Goal: Transaction & Acquisition: Purchase product/service

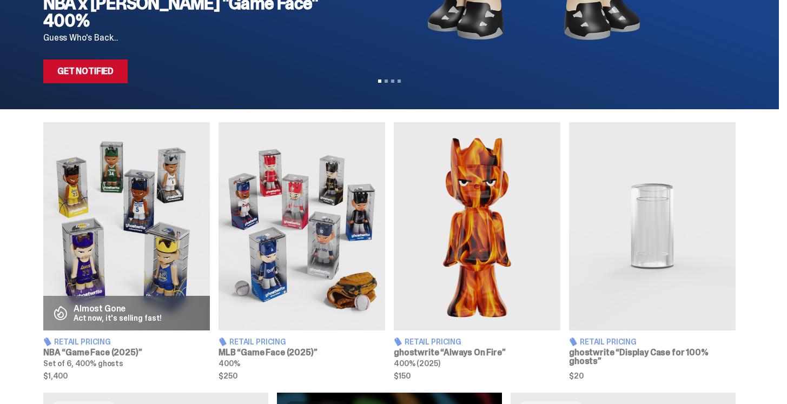
scroll to position [319, 0]
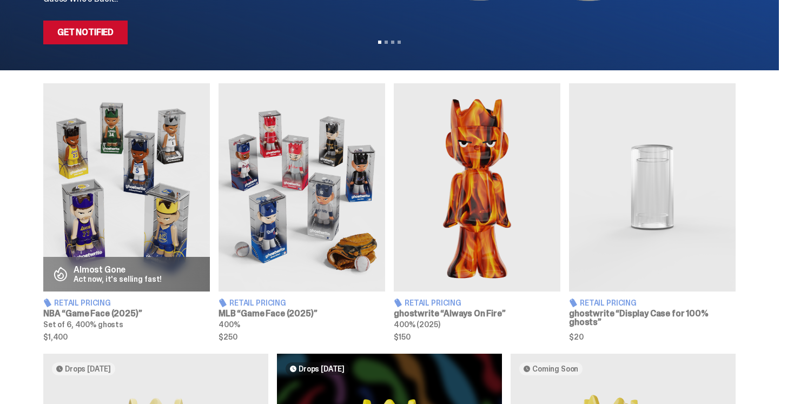
click at [72, 302] on span "Retail Pricing" at bounding box center [82, 303] width 57 height 8
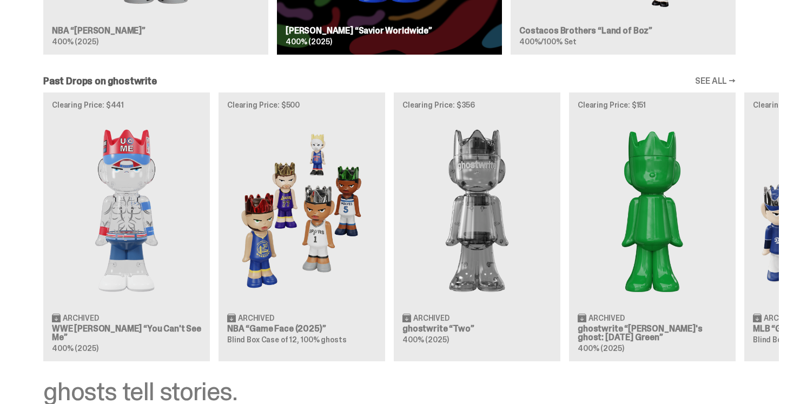
scroll to position [901, 0]
click at [290, 329] on div "Clearing Price: $441 Archived WWE John Cena “You Can't See Me” 400% (2025) Clea…" at bounding box center [389, 226] width 778 height 268
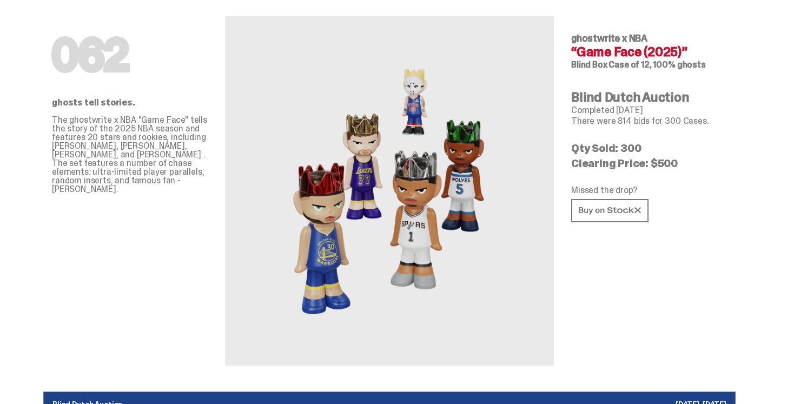
scroll to position [37, 0]
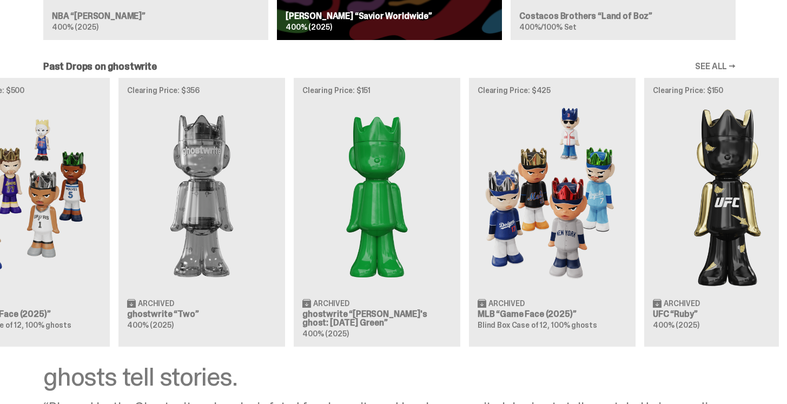
scroll to position [0, 350]
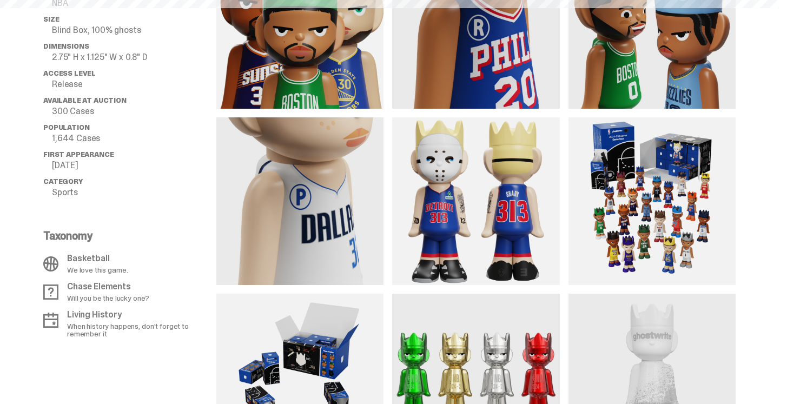
scroll to position [37, 0]
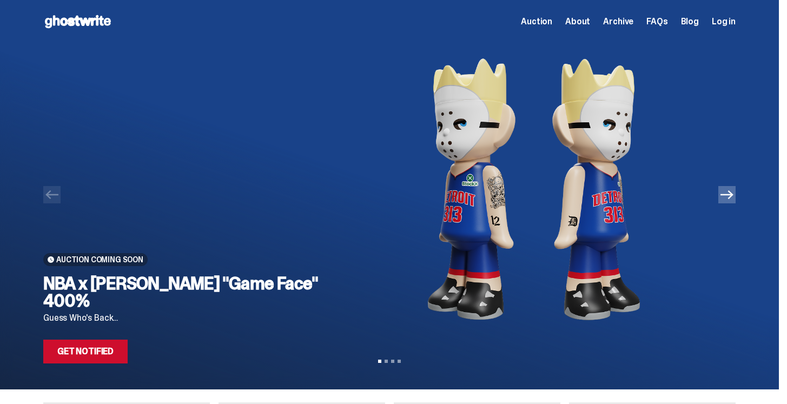
click at [728, 197] on icon "Next" at bounding box center [726, 194] width 13 height 13
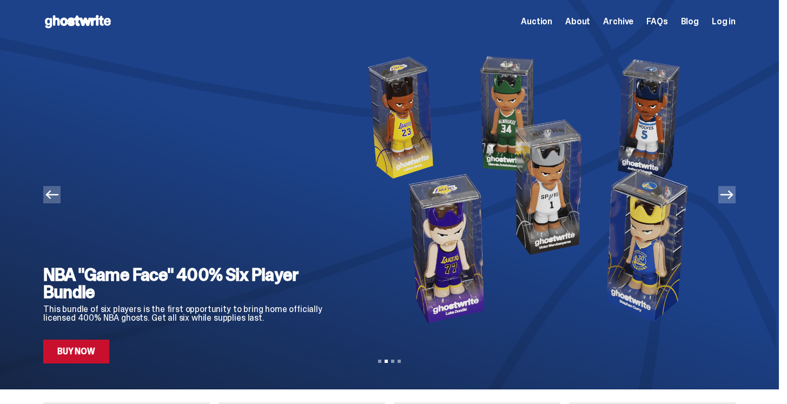
click at [728, 197] on icon "Next" at bounding box center [726, 194] width 13 height 13
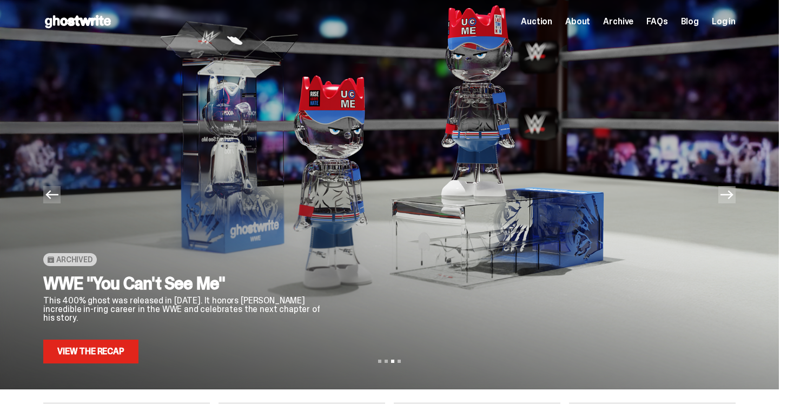
click at [728, 197] on icon "Next" at bounding box center [726, 194] width 13 height 13
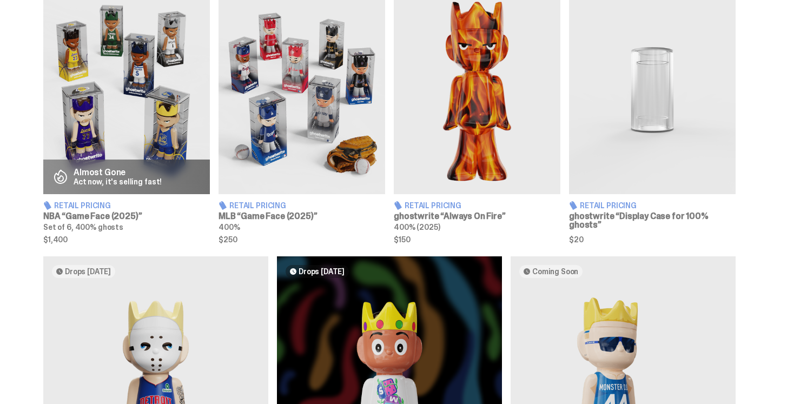
scroll to position [414, 0]
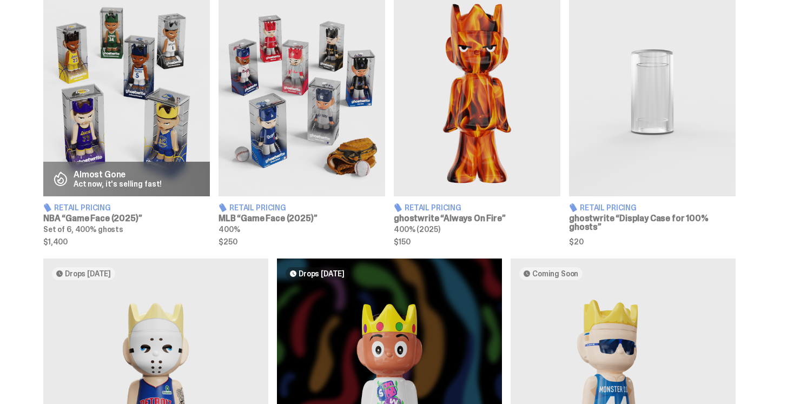
click at [273, 209] on span "Retail Pricing" at bounding box center [257, 208] width 57 height 8
click at [86, 208] on span "Retail Pricing" at bounding box center [82, 208] width 57 height 8
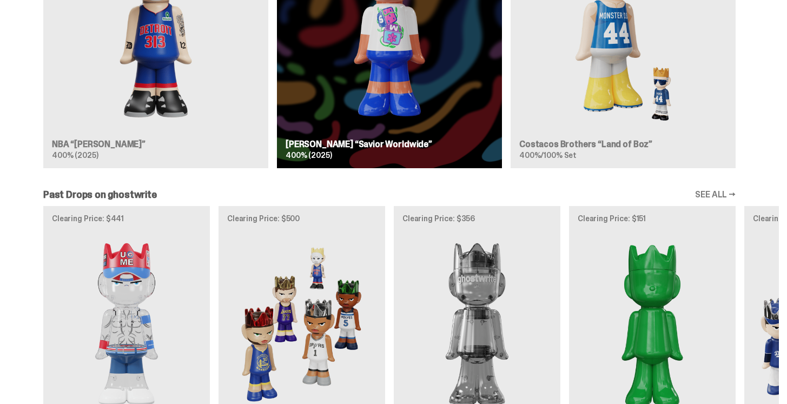
scroll to position [851, 0]
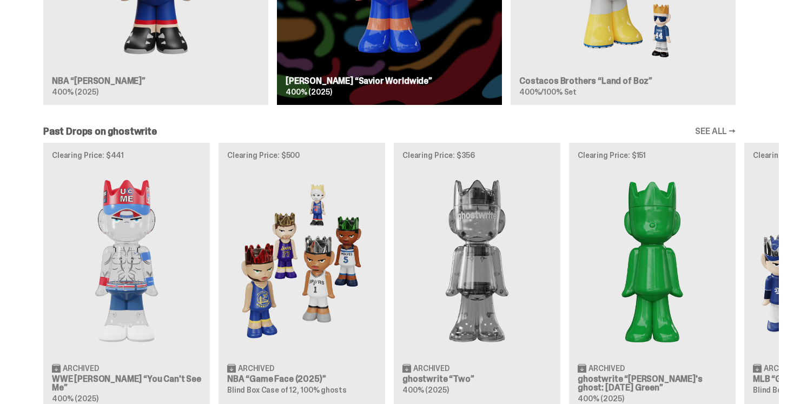
click at [728, 129] on link "SEE ALL →" at bounding box center [715, 131] width 41 height 9
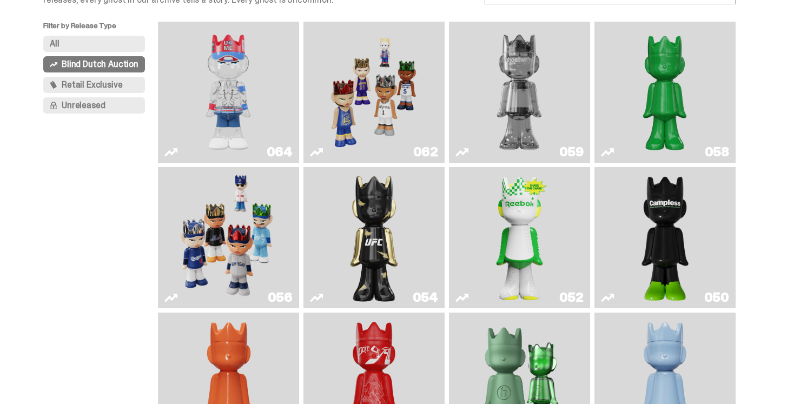
scroll to position [101, 0]
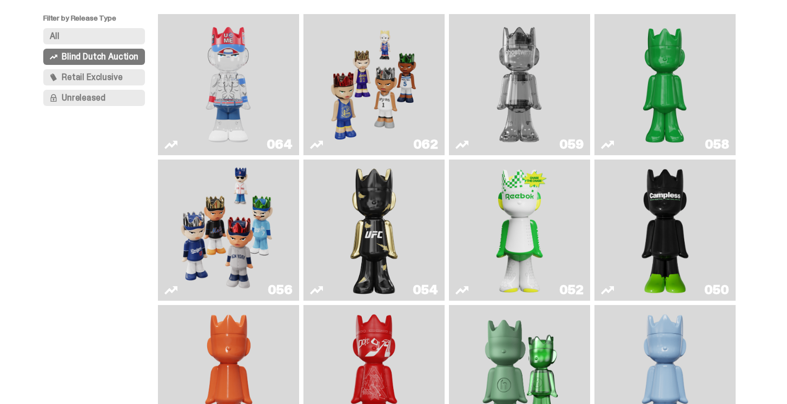
click at [377, 116] on img "Game Face (2025)" at bounding box center [374, 84] width 106 height 132
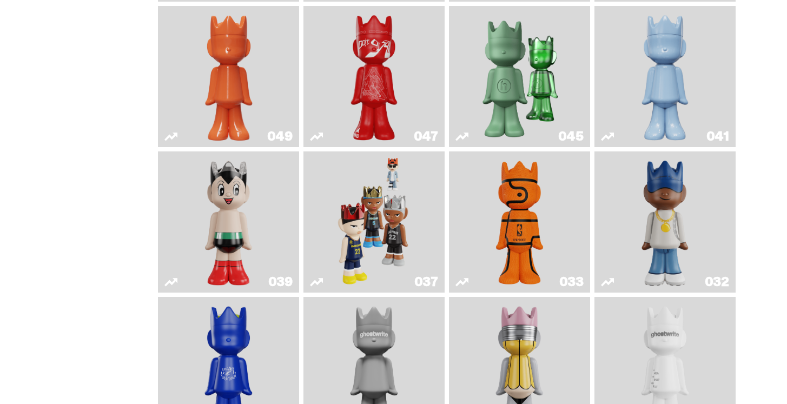
scroll to position [402, 0]
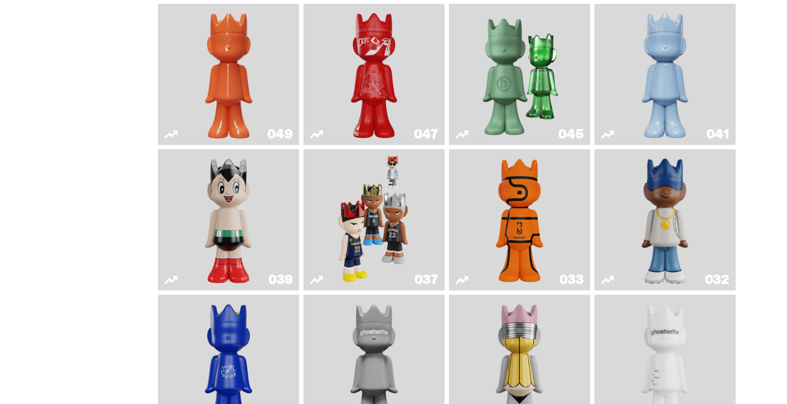
click at [372, 212] on img "Game Face (2024)" at bounding box center [374, 220] width 75 height 132
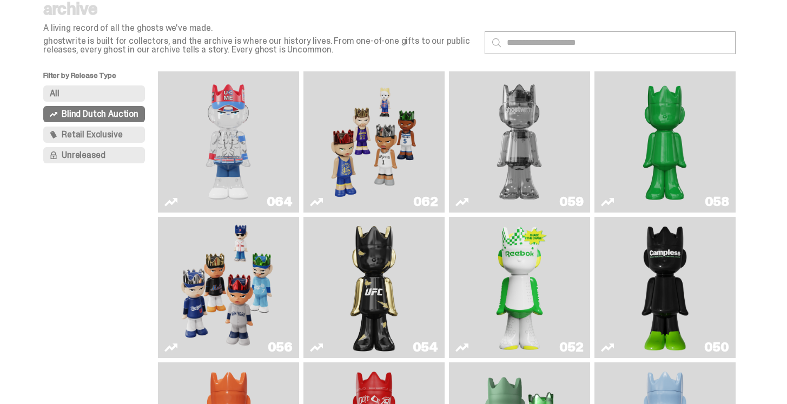
scroll to position [33, 0]
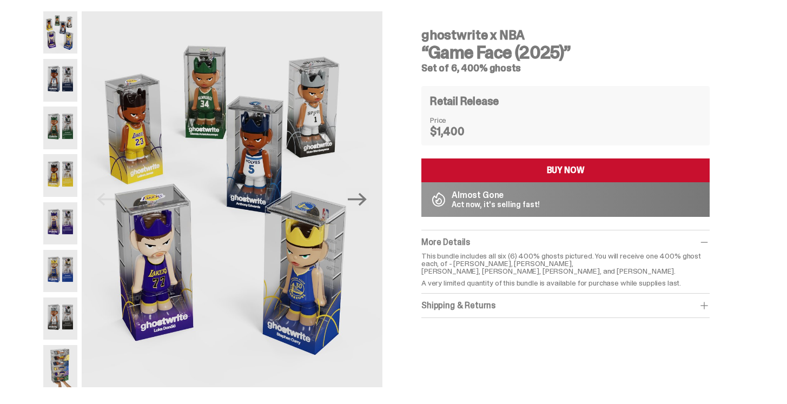
scroll to position [42, 0]
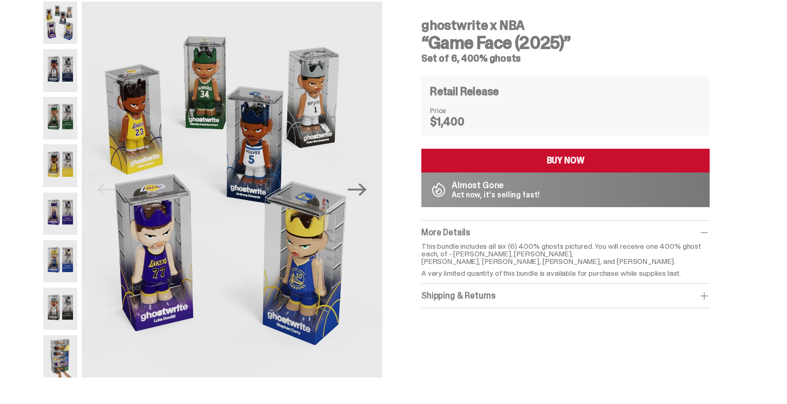
click at [65, 355] on img at bounding box center [60, 356] width 34 height 42
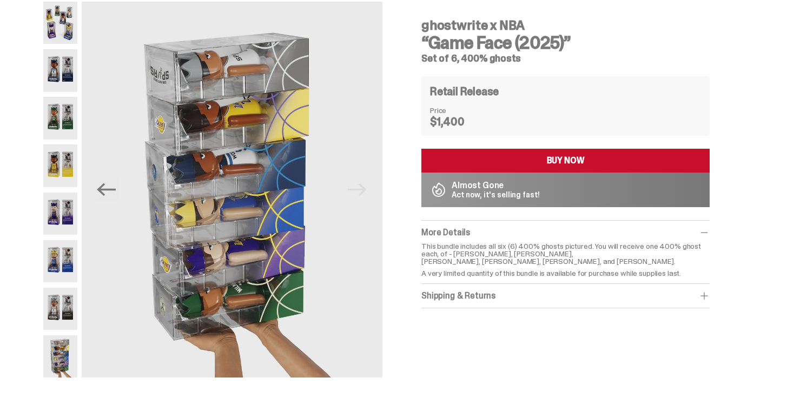
click at [56, 318] on img at bounding box center [60, 309] width 34 height 42
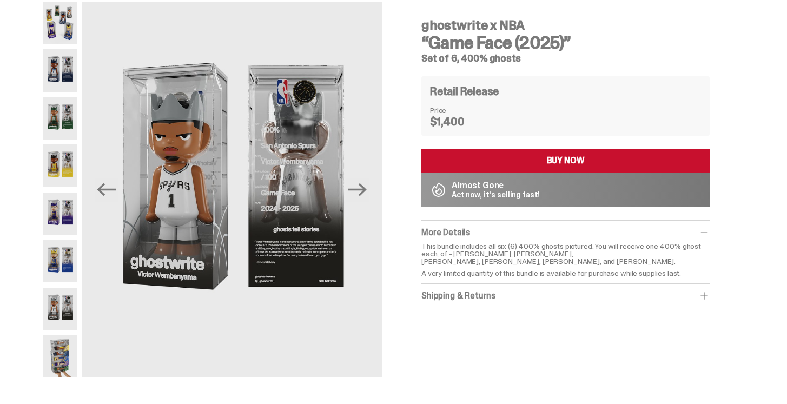
click at [69, 255] on img at bounding box center [60, 261] width 34 height 42
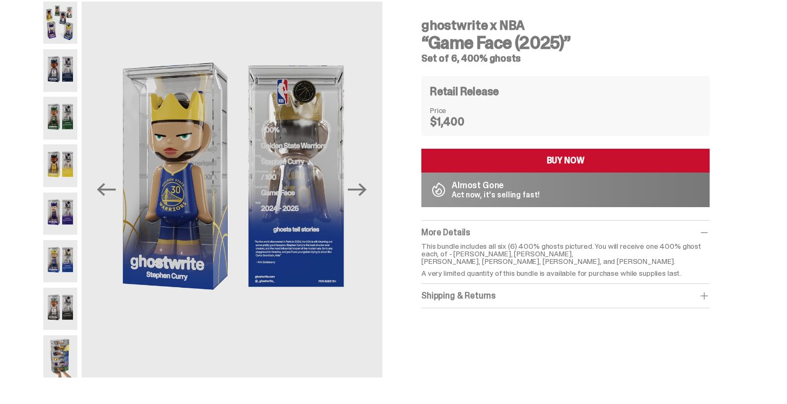
click at [54, 209] on img at bounding box center [60, 213] width 34 height 42
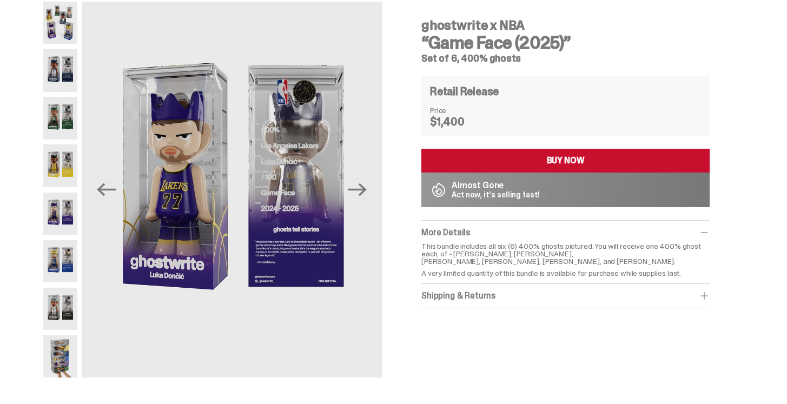
click at [61, 171] on img at bounding box center [60, 165] width 34 height 42
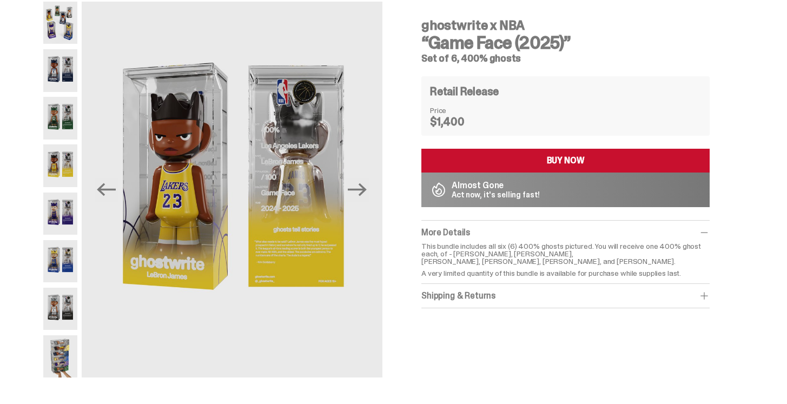
click at [62, 113] on img at bounding box center [60, 118] width 34 height 42
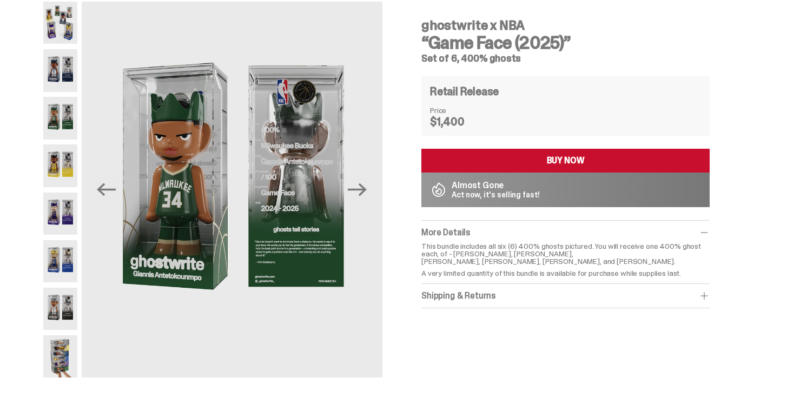
click at [63, 68] on img at bounding box center [60, 70] width 34 height 42
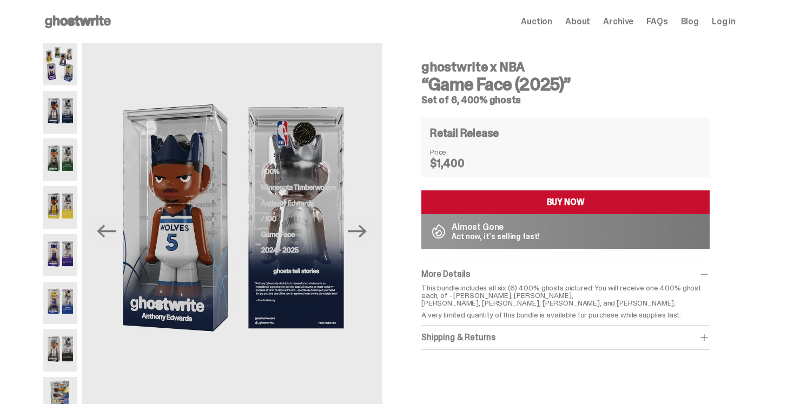
click at [548, 20] on span "Auction" at bounding box center [536, 21] width 31 height 9
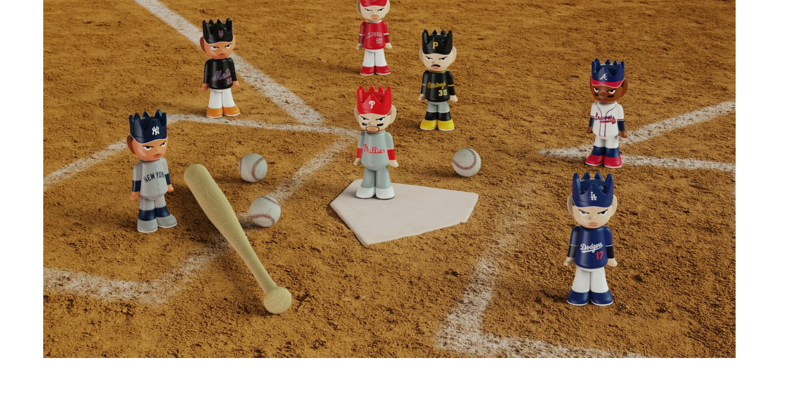
scroll to position [707, 0]
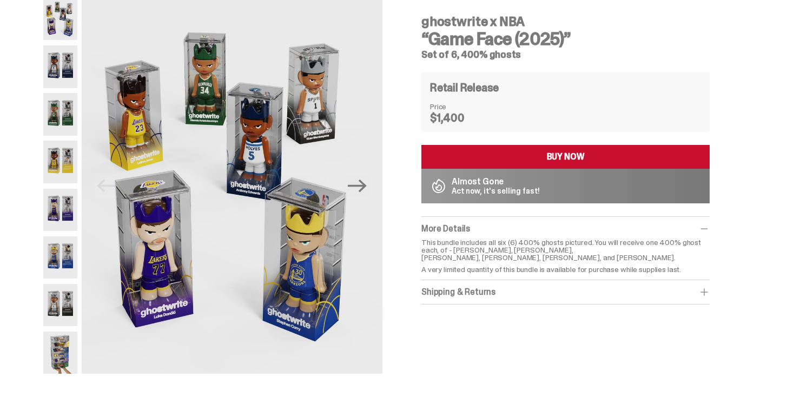
scroll to position [44, 0]
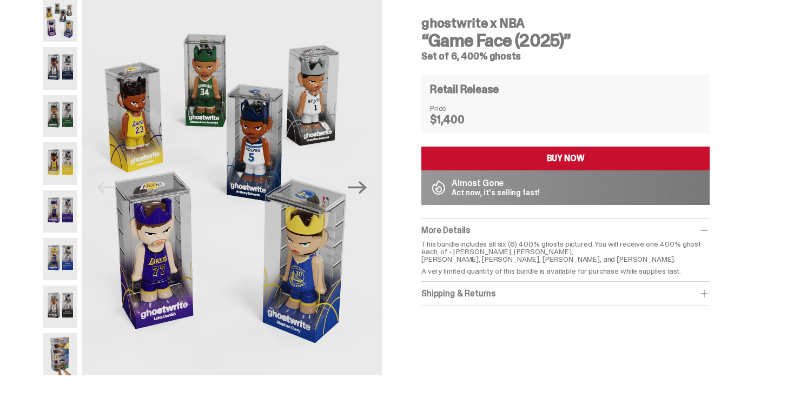
click at [510, 154] on button "BUY NOW" at bounding box center [565, 159] width 288 height 24
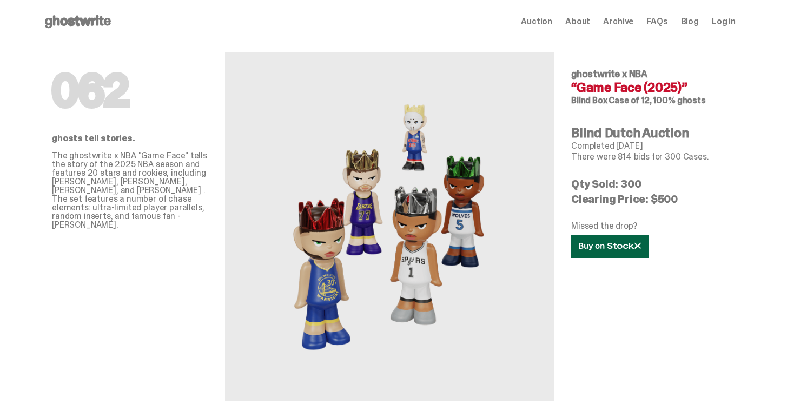
click at [616, 253] on link at bounding box center [609, 246] width 77 height 23
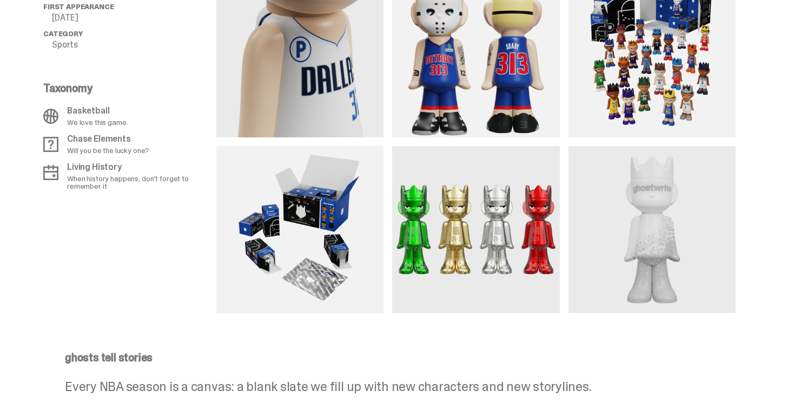
scroll to position [1064, 0]
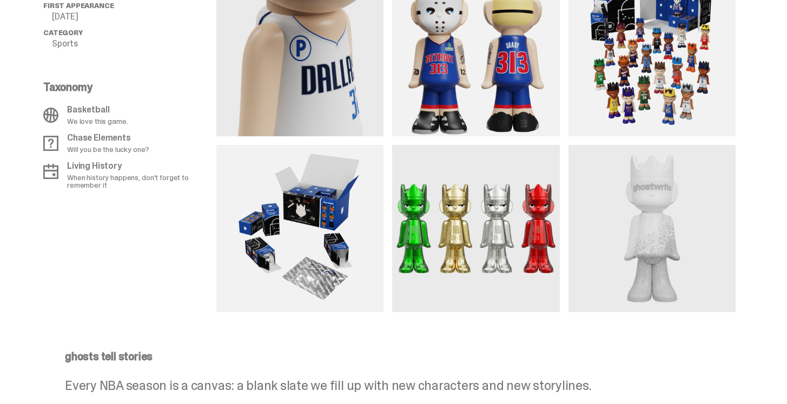
click at [336, 205] on img at bounding box center [299, 228] width 167 height 167
click at [613, 70] on img at bounding box center [651, 52] width 167 height 167
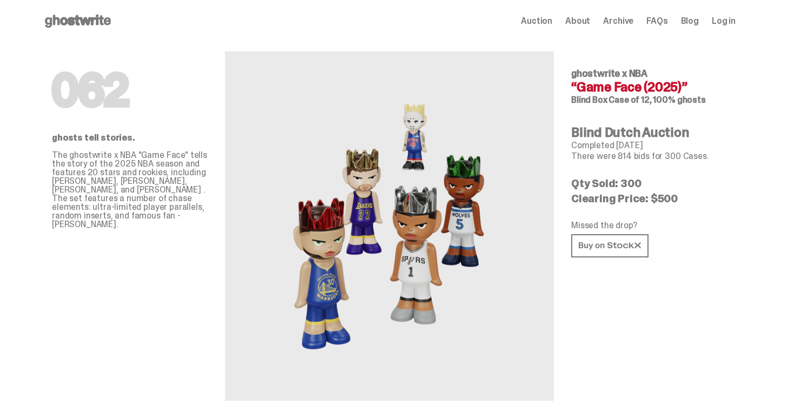
scroll to position [0, 0]
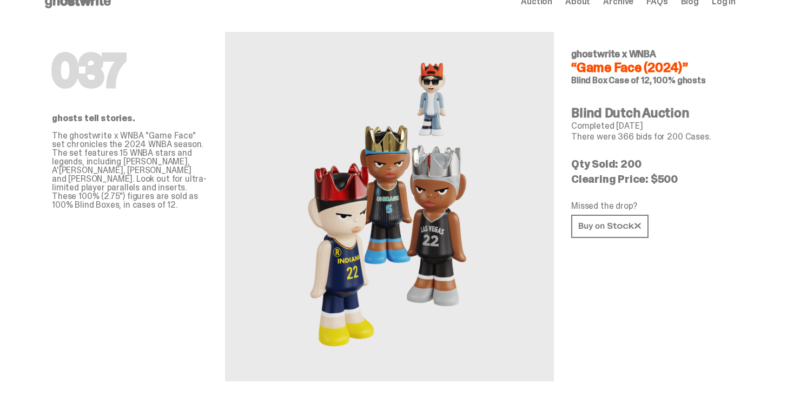
scroll to position [31, 0]
